Goal: Register for event/course

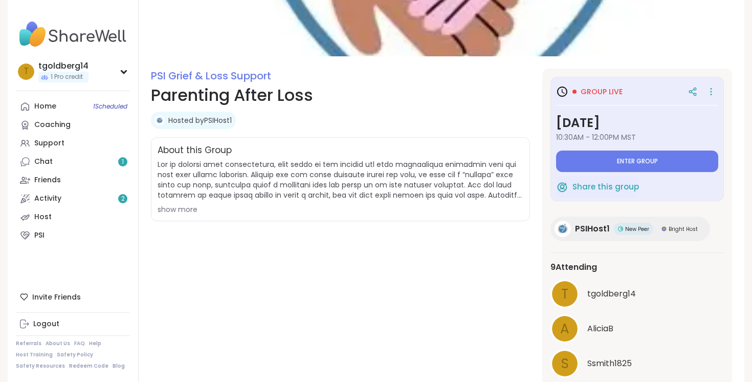
scroll to position [77, 0]
click at [232, 77] on link "PSI Grief & Loss Support" at bounding box center [211, 76] width 120 height 14
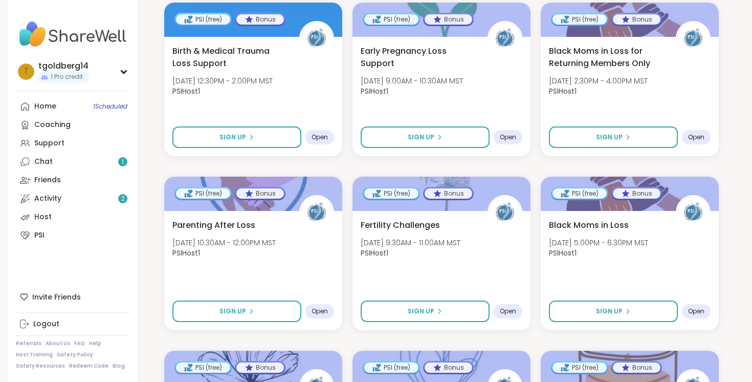
scroll to position [1136, 0]
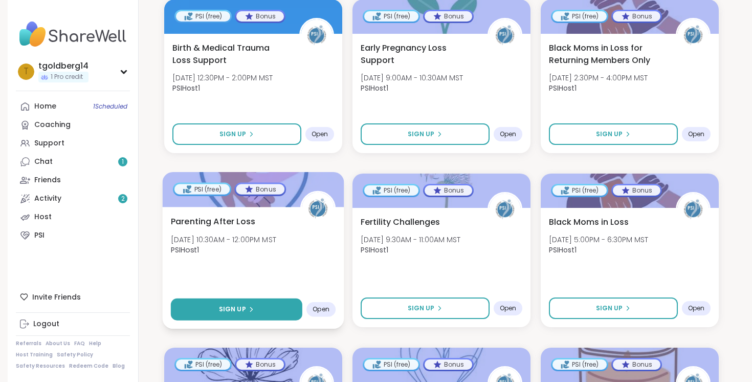
click at [254, 305] on button "Sign Up" at bounding box center [236, 309] width 131 height 22
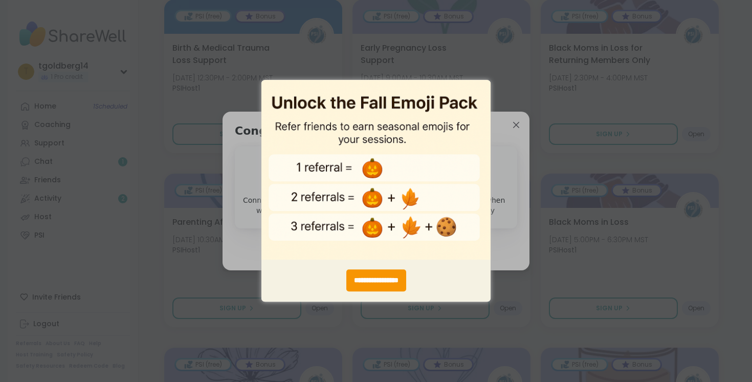
scroll to position [0, 0]
click at [479, 90] on img "entering modal" at bounding box center [375, 169] width 229 height 180
click at [565, 80] on div "**********" at bounding box center [376, 191] width 752 height 382
click at [538, 263] on div "**********" at bounding box center [376, 191] width 752 height 382
click at [462, 113] on img "entering modal" at bounding box center [375, 169] width 229 height 180
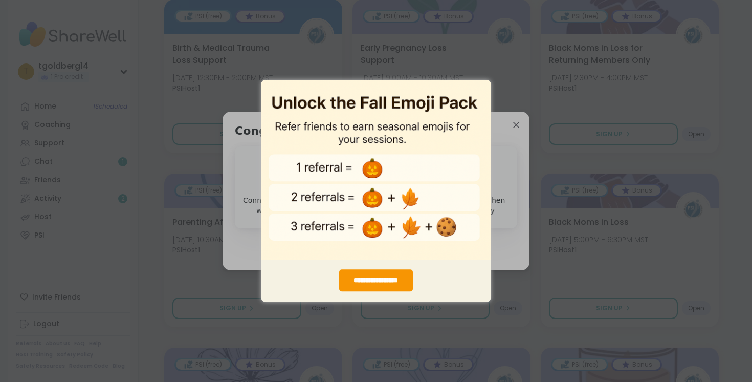
click at [372, 165] on img "entering modal" at bounding box center [375, 169] width 229 height 180
click at [376, 274] on div "**********" at bounding box center [375, 281] width 73 height 22
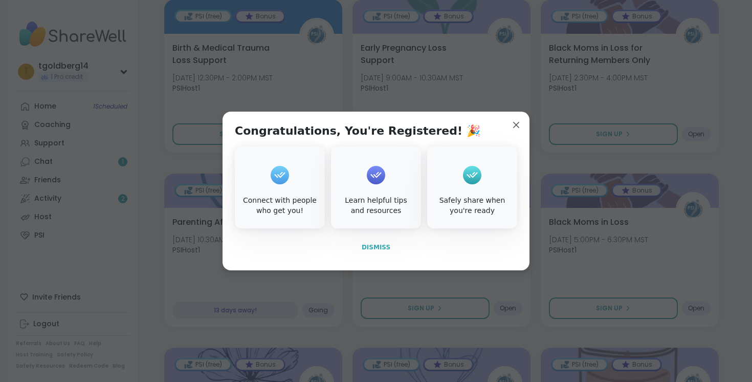
click at [387, 245] on span "Dismiss" at bounding box center [376, 246] width 29 height 7
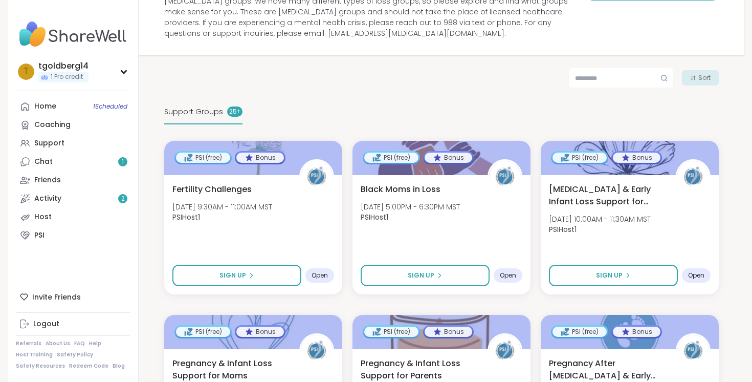
scroll to position [123, 0]
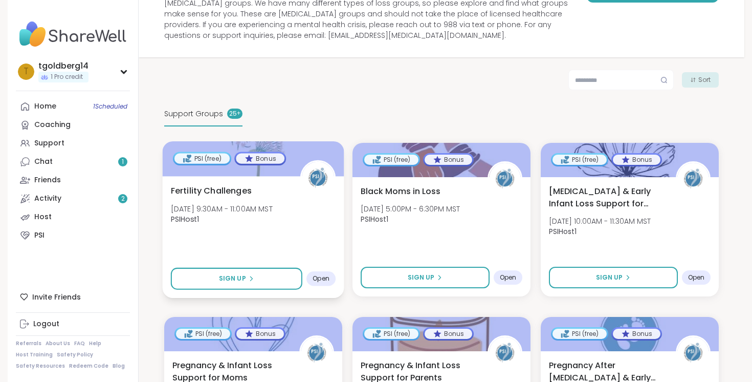
click at [249, 219] on span "PSIHost1" at bounding box center [222, 219] width 102 height 10
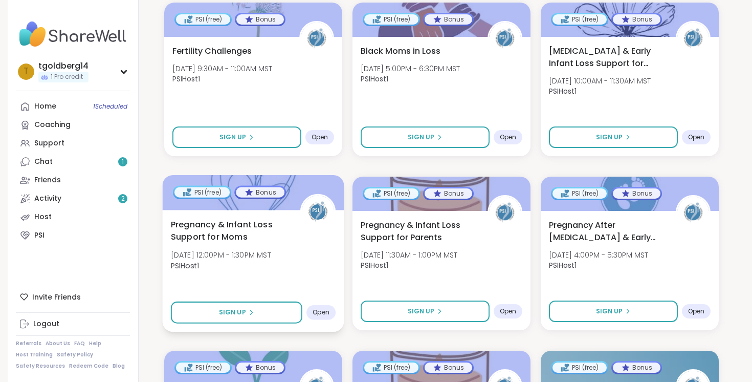
scroll to position [266, 0]
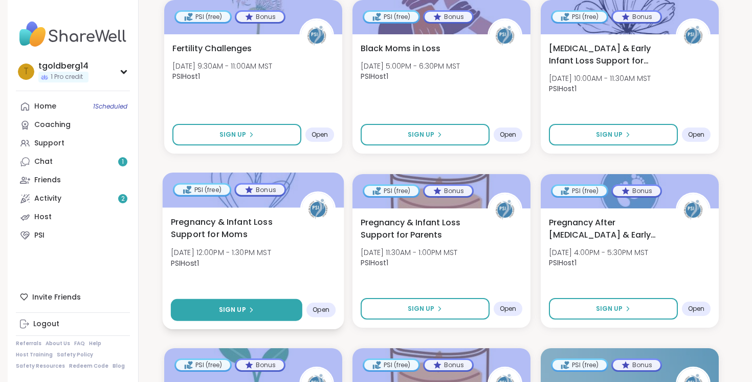
click at [234, 305] on span "Sign Up" at bounding box center [232, 309] width 27 height 9
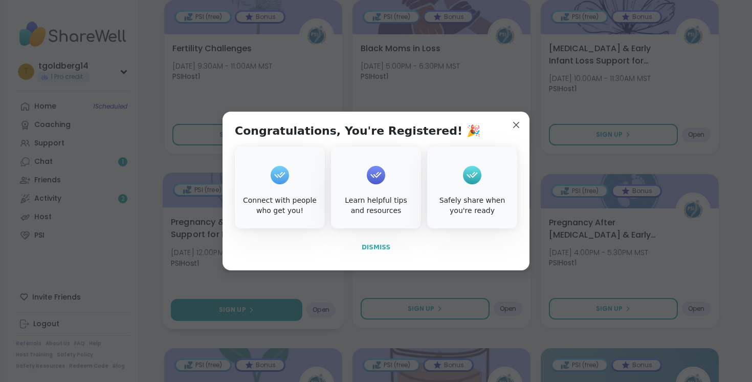
click at [375, 245] on span "Dismiss" at bounding box center [376, 246] width 29 height 7
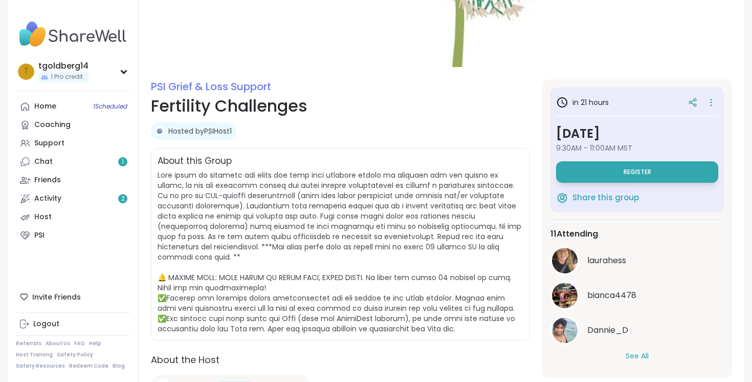
scroll to position [69, 0]
